Goal: Task Accomplishment & Management: Use online tool/utility

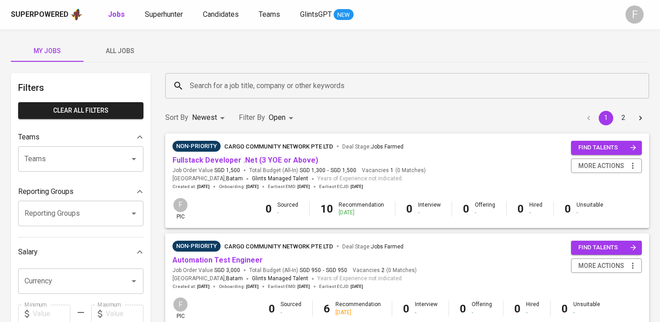
click at [206, 88] on input "Search for a job title, company or other keywords" at bounding box center [409, 85] width 444 height 17
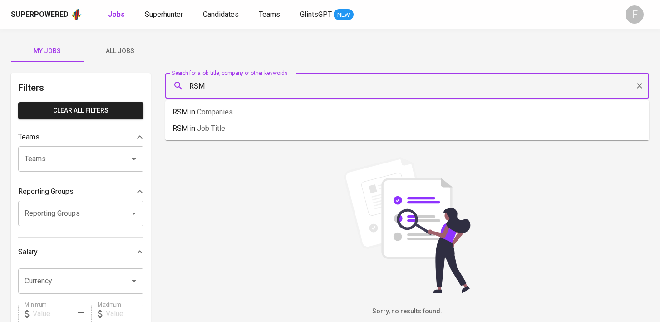
click at [243, 84] on input "RSM" at bounding box center [409, 85] width 444 height 17
type input "R"
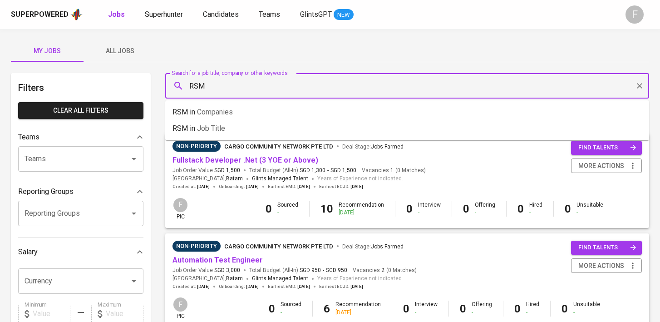
type input "RSM"
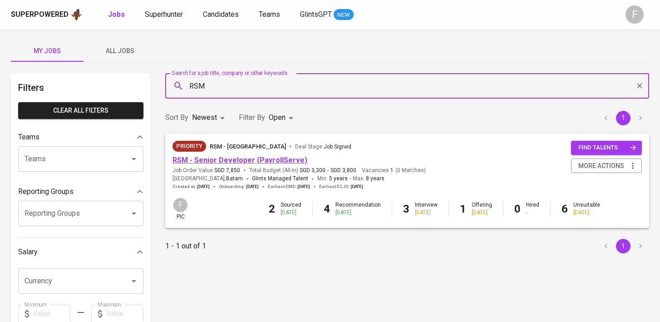
click at [240, 160] on link "RSM - Senior Developer (PayrollServe)" at bounding box center [239, 160] width 135 height 9
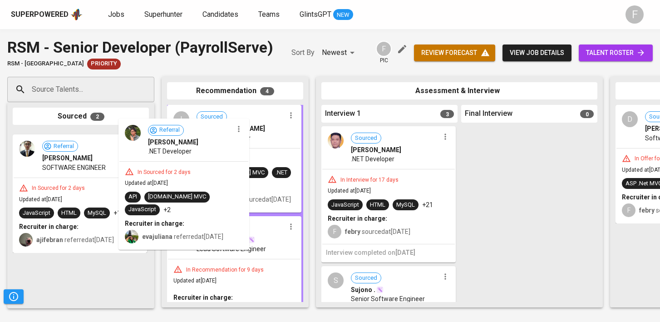
drag, startPoint x: 115, startPoint y: 176, endPoint x: 241, endPoint y: 162, distance: 125.9
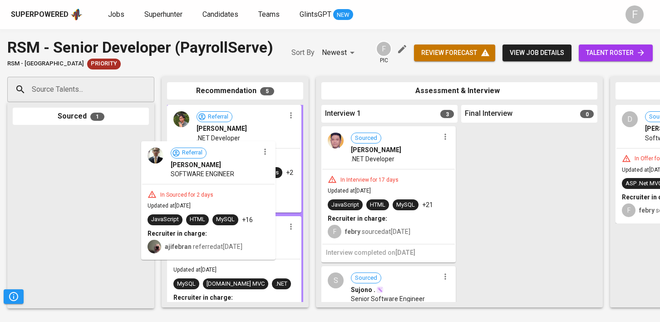
drag, startPoint x: 93, startPoint y: 168, endPoint x: 226, endPoint y: 179, distance: 133.0
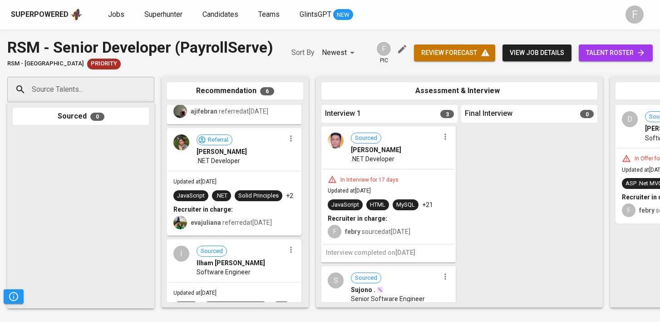
scroll to position [88, 0]
click at [631, 52] on span "talent roster" at bounding box center [615, 52] width 59 height 11
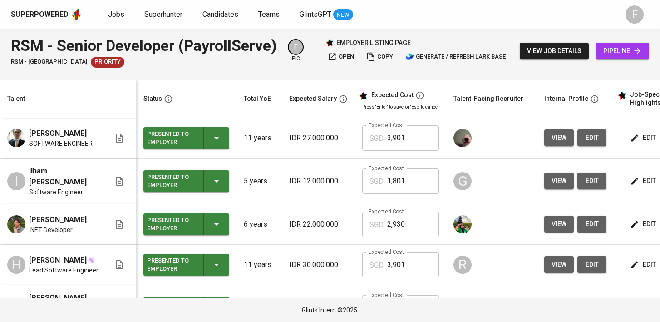
scroll to position [0, 117]
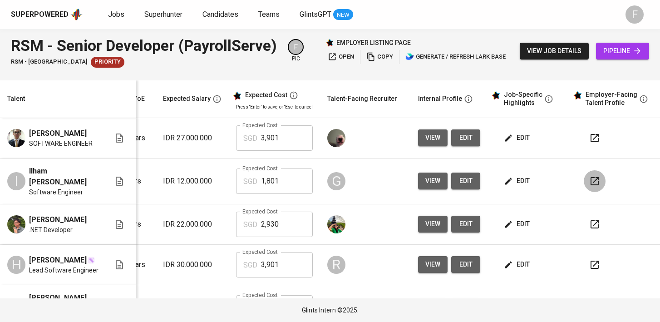
click at [595, 186] on button "button" at bounding box center [595, 181] width 22 height 22
